Goal: Information Seeking & Learning: Learn about a topic

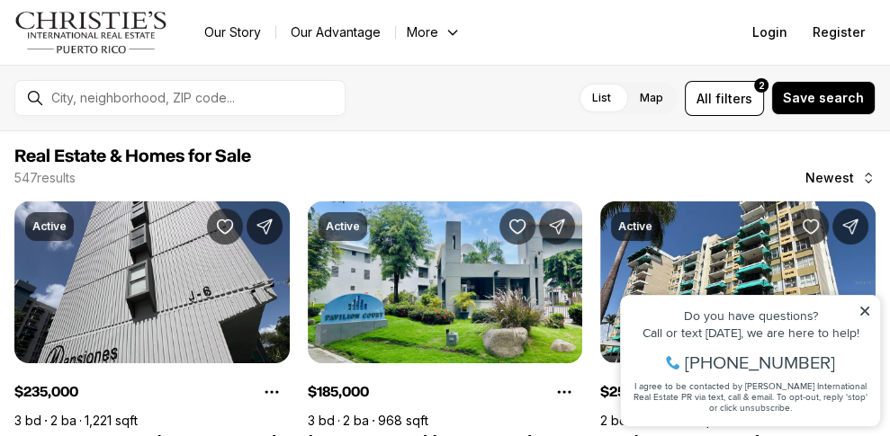
click at [865, 309] on icon at bounding box center [865, 311] width 13 height 13
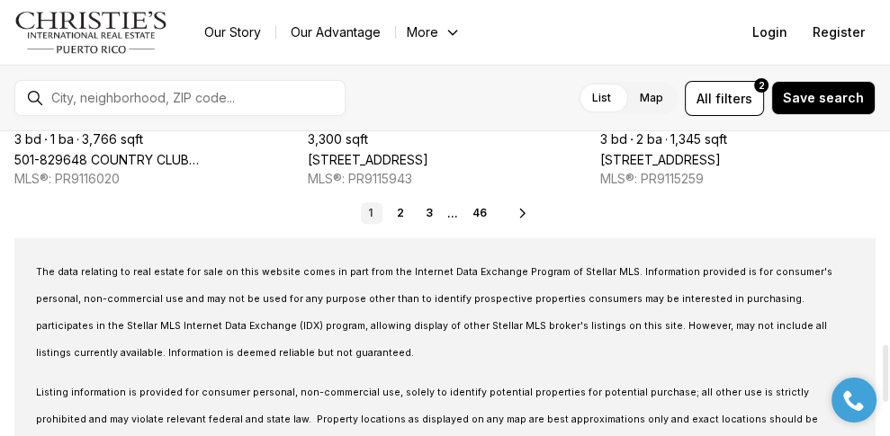
scroll to position [1143, 0]
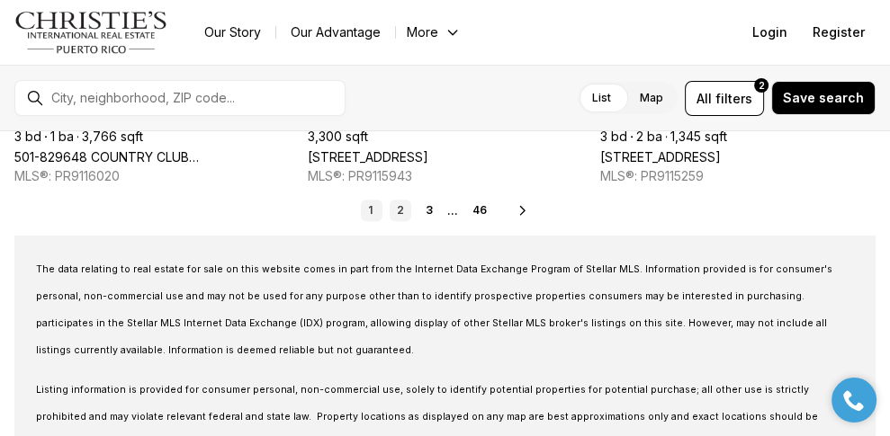
click at [400, 209] on link "2" at bounding box center [401, 211] width 22 height 22
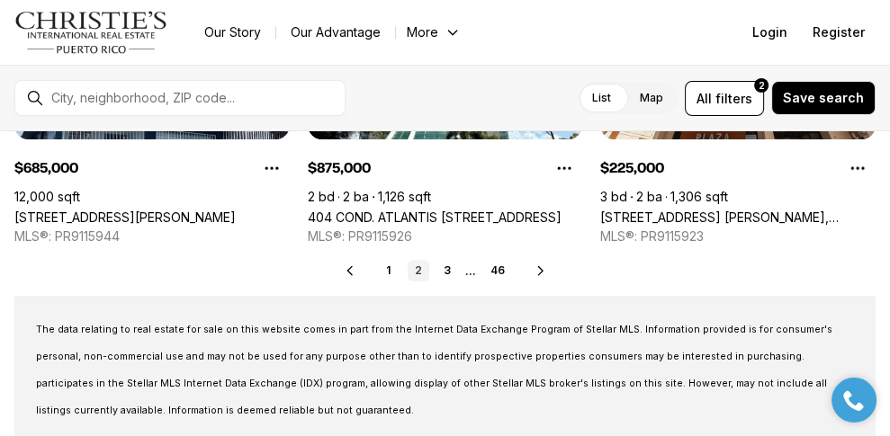
scroll to position [1093, 0]
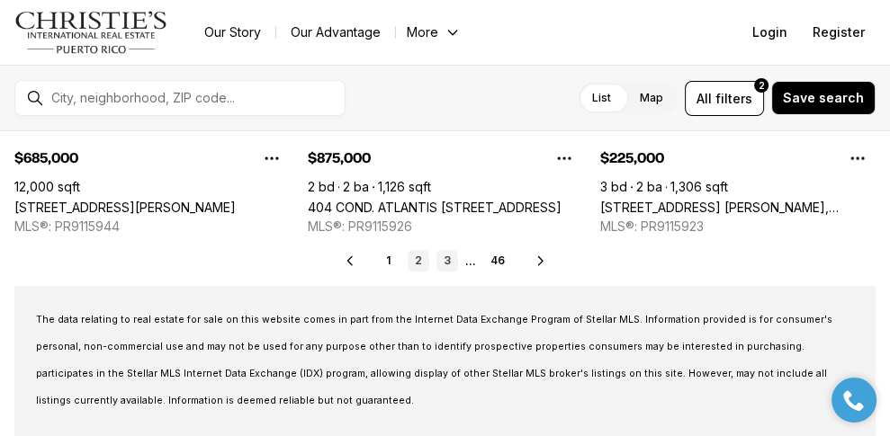
click at [446, 261] on link "3" at bounding box center [447, 261] width 22 height 22
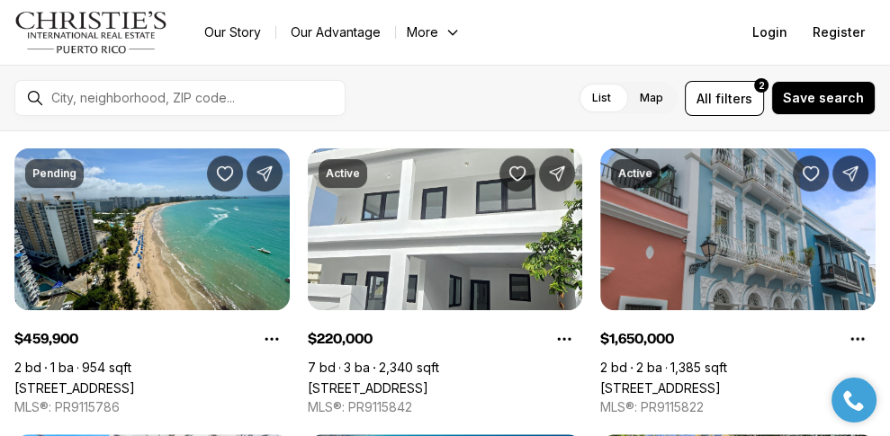
scroll to position [633, 0]
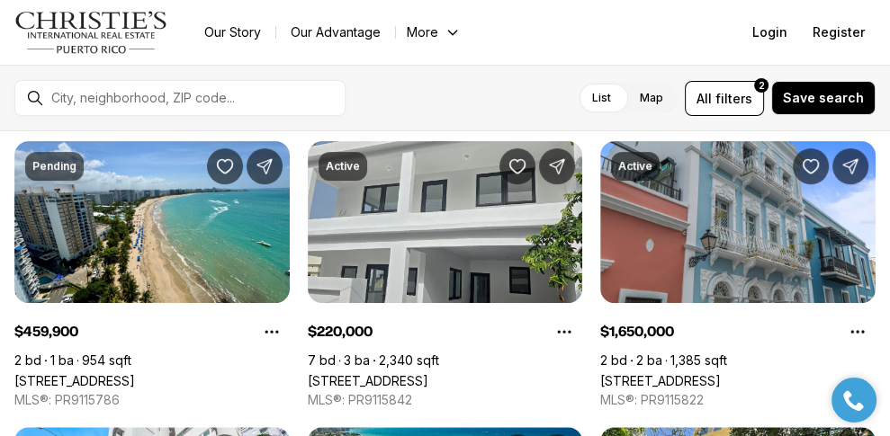
click at [428, 373] on link "[STREET_ADDRESS][PERSON_NAME]" at bounding box center [368, 380] width 121 height 15
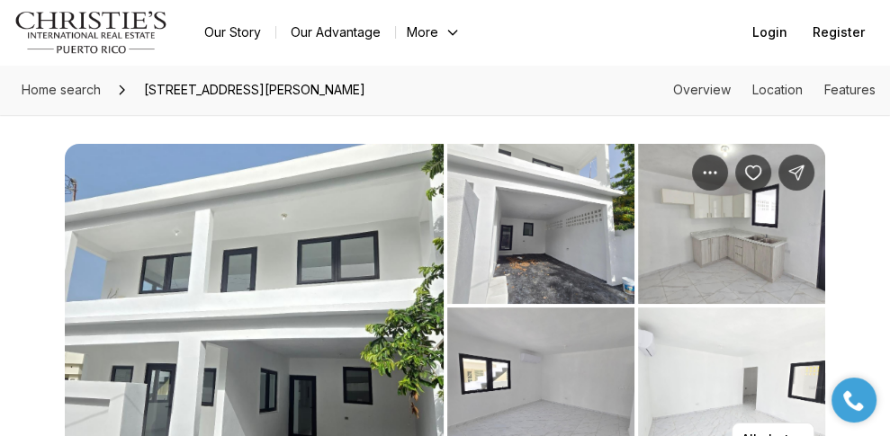
click at [885, 321] on div "All photos" at bounding box center [445, 291] width 890 height 353
